Goal: Task Accomplishment & Management: Manage account settings

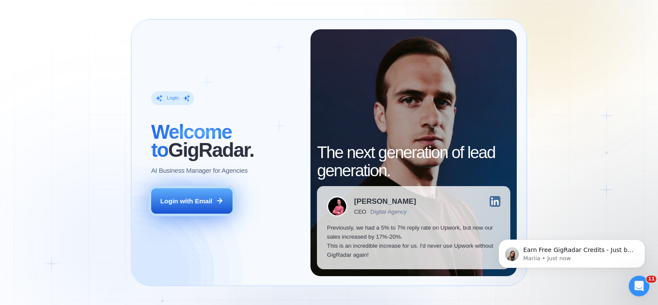
click at [202, 190] on button "Login with Email" at bounding box center [191, 200] width 81 height 25
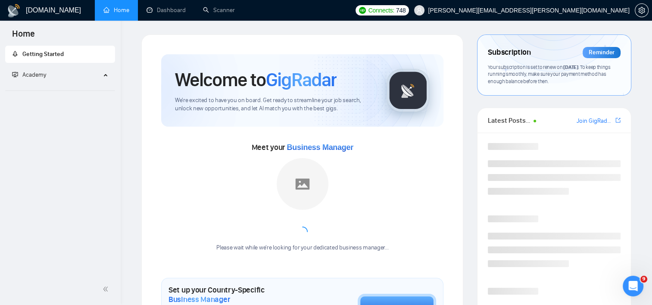
click at [646, 3] on div at bounding box center [642, 10] width 14 height 21
click at [646, 15] on button "button" at bounding box center [642, 10] width 14 height 14
click at [643, 10] on icon "setting" at bounding box center [641, 10] width 7 height 7
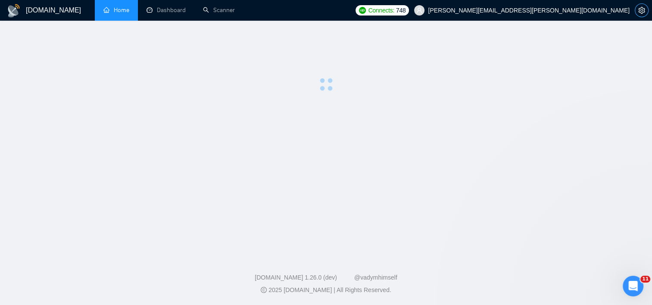
click at [643, 14] on button "button" at bounding box center [642, 10] width 14 height 14
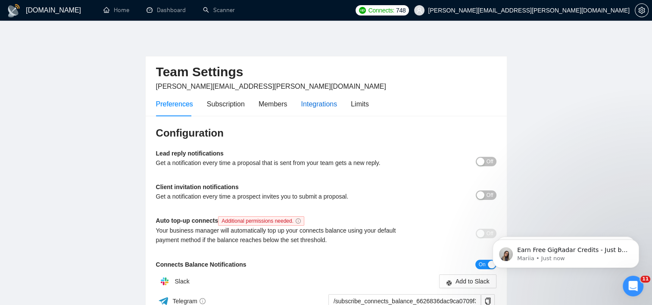
drag, startPoint x: 303, startPoint y: 103, endPoint x: 320, endPoint y: 109, distance: 17.4
click at [303, 103] on div "Integrations" at bounding box center [319, 104] width 36 height 11
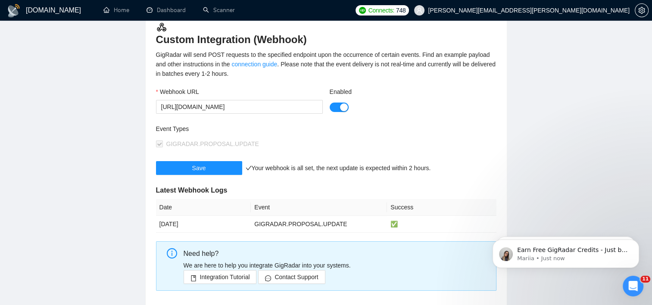
scroll to position [90, 0]
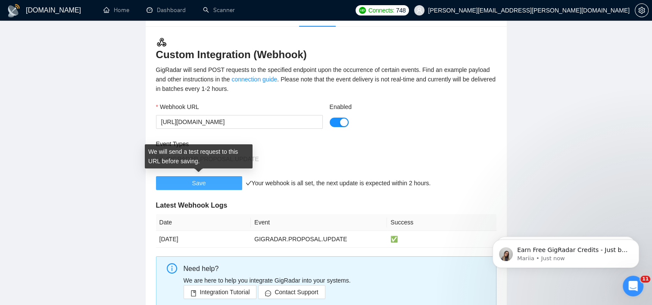
click at [214, 182] on button "Save" at bounding box center [199, 183] width 86 height 14
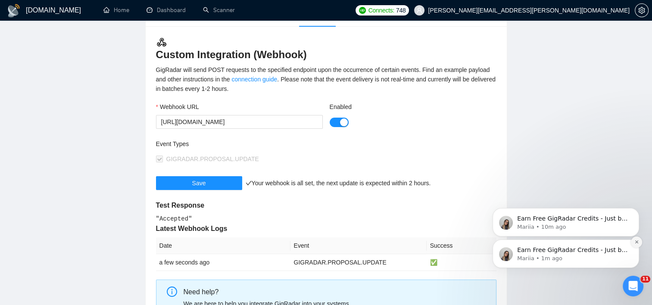
click at [637, 242] on icon "Dismiss notification" at bounding box center [636, 242] width 5 height 5
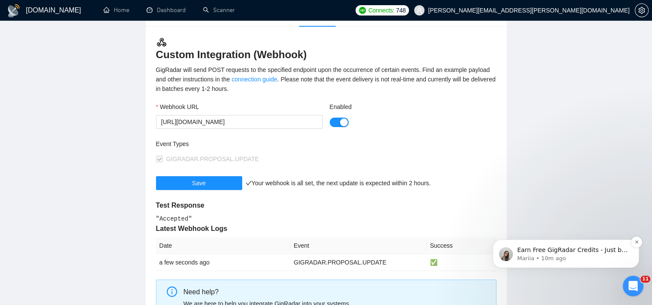
click at [636, 249] on div "Earn Free GigRadar Credits - Just by Sharing Your Story! 💬 Want more credits fo…" at bounding box center [565, 254] width 146 height 28
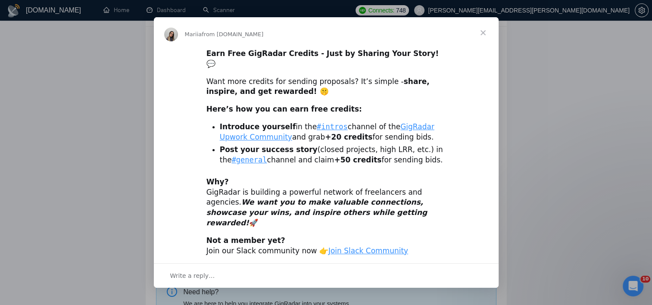
scroll to position [0, 0]
click at [482, 34] on span "Close" at bounding box center [483, 32] width 31 height 31
